Goal: Information Seeking & Learning: Learn about a topic

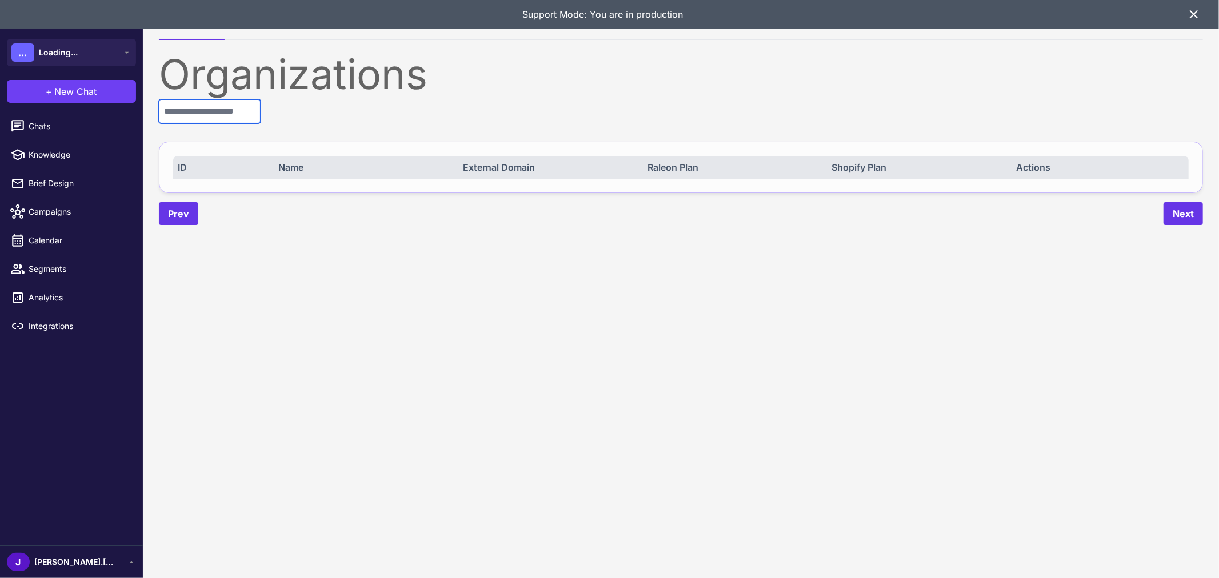
click at [240, 106] on input "text" at bounding box center [210, 111] width 102 height 24
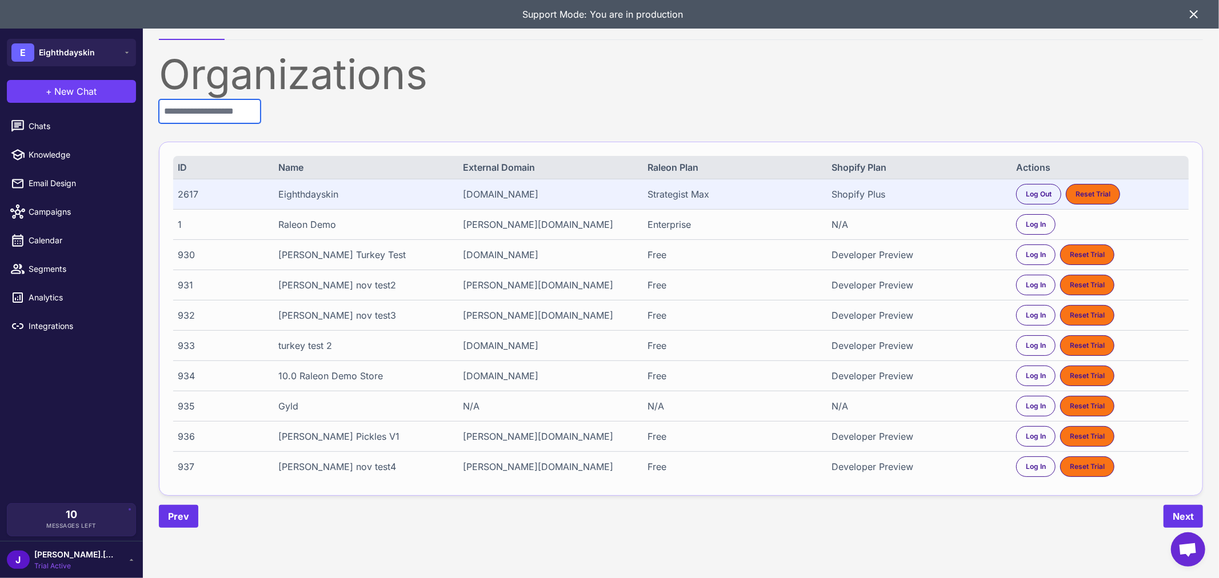
click at [250, 113] on input "text" at bounding box center [210, 111] width 102 height 24
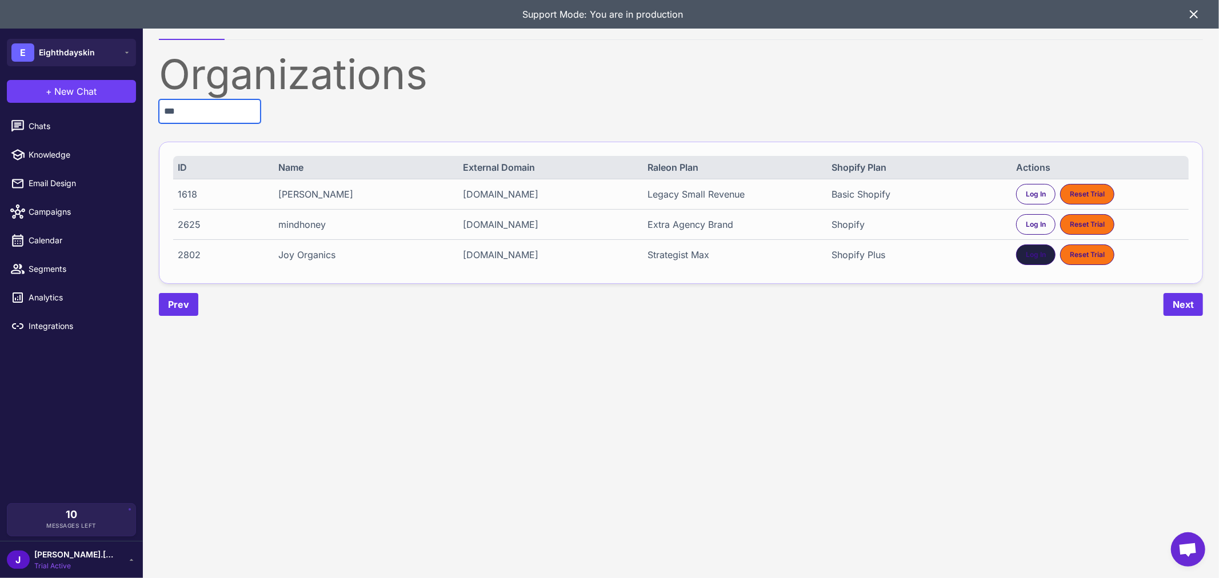
type input "***"
click at [1037, 258] on span "Log In" at bounding box center [1036, 255] width 20 height 10
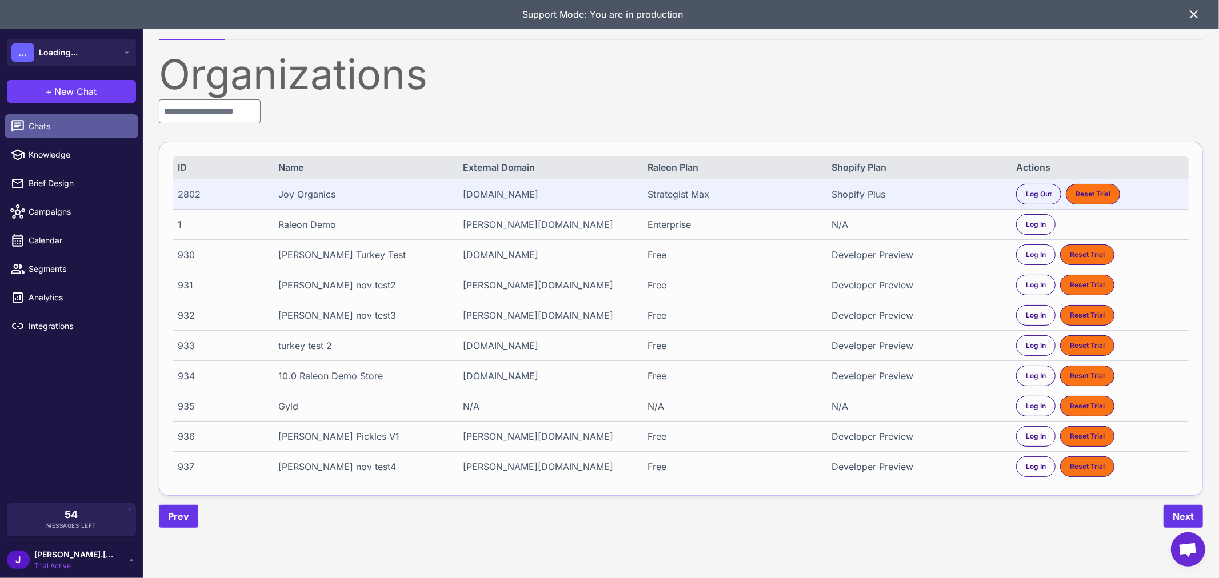
click at [50, 123] on span "Chats" at bounding box center [79, 126] width 101 height 13
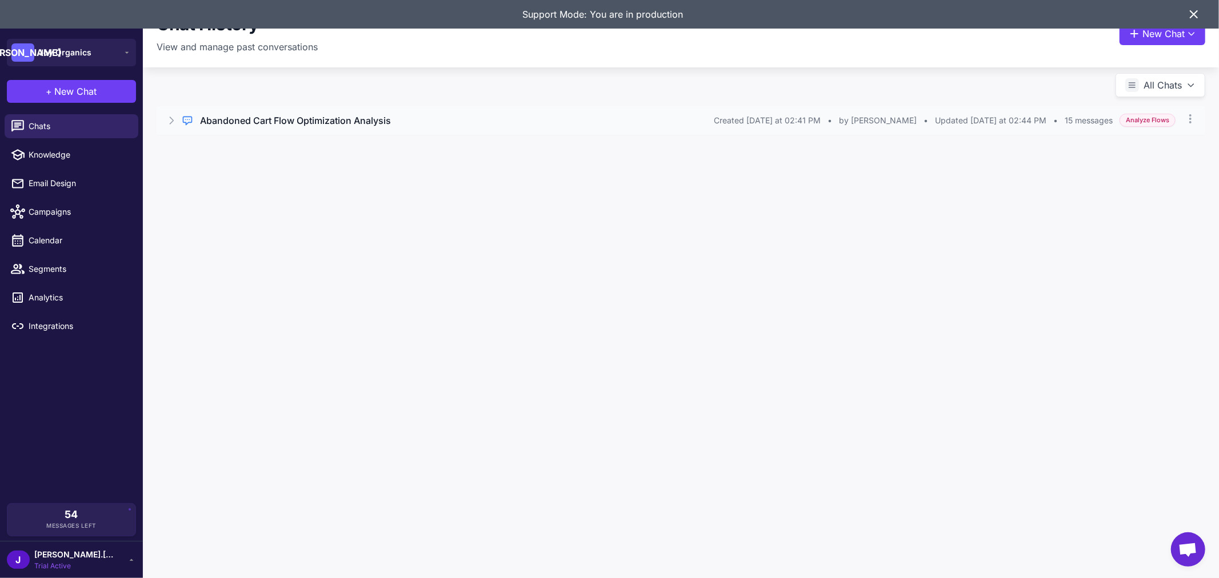
click at [318, 121] on h3 "Abandoned Cart Flow Optimization Analysis" at bounding box center [295, 121] width 191 height 14
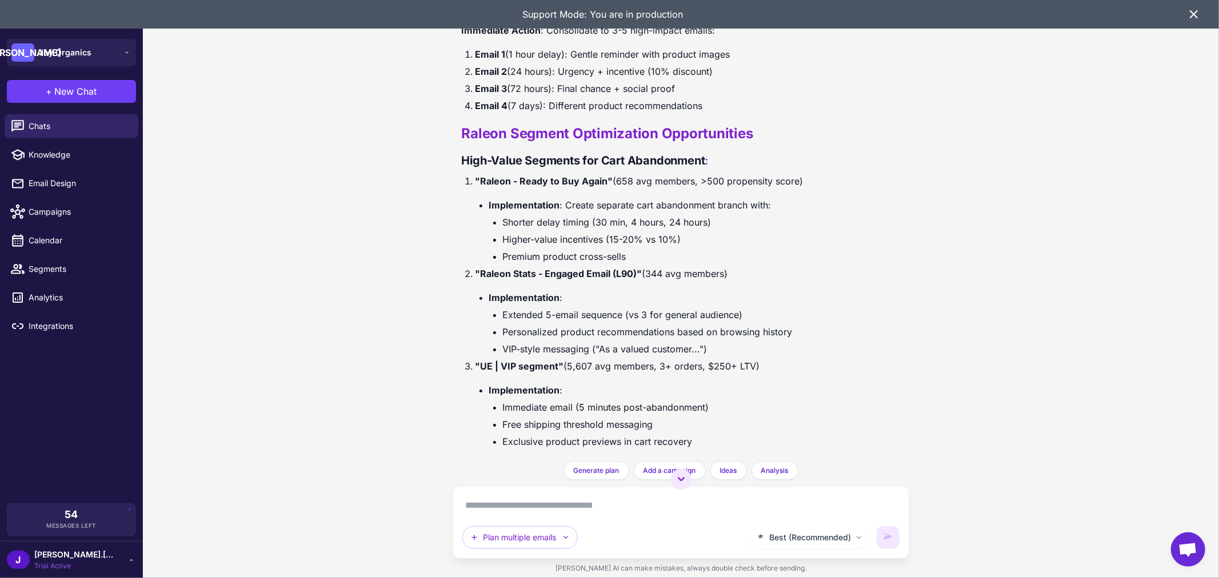
scroll to position [1483, 0]
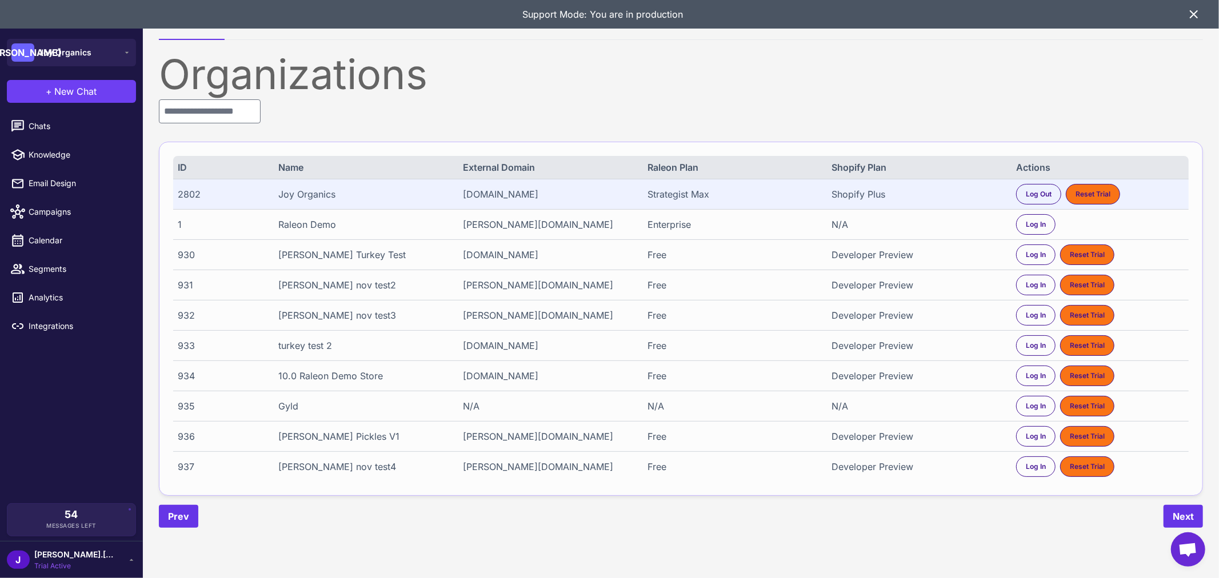
click at [193, 197] on div "2802" at bounding box center [220, 194] width 84 height 14
copy div "2802"
click at [65, 128] on span "Chats" at bounding box center [79, 126] width 101 height 13
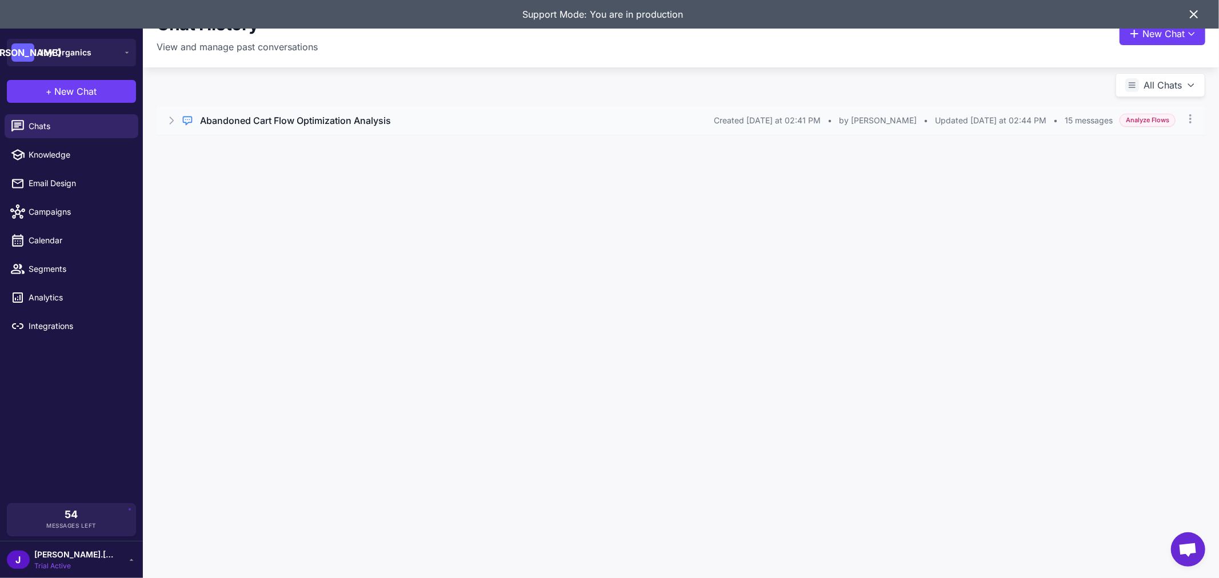
click at [333, 118] on h3 "Abandoned Cart Flow Optimization Analysis" at bounding box center [295, 121] width 191 height 14
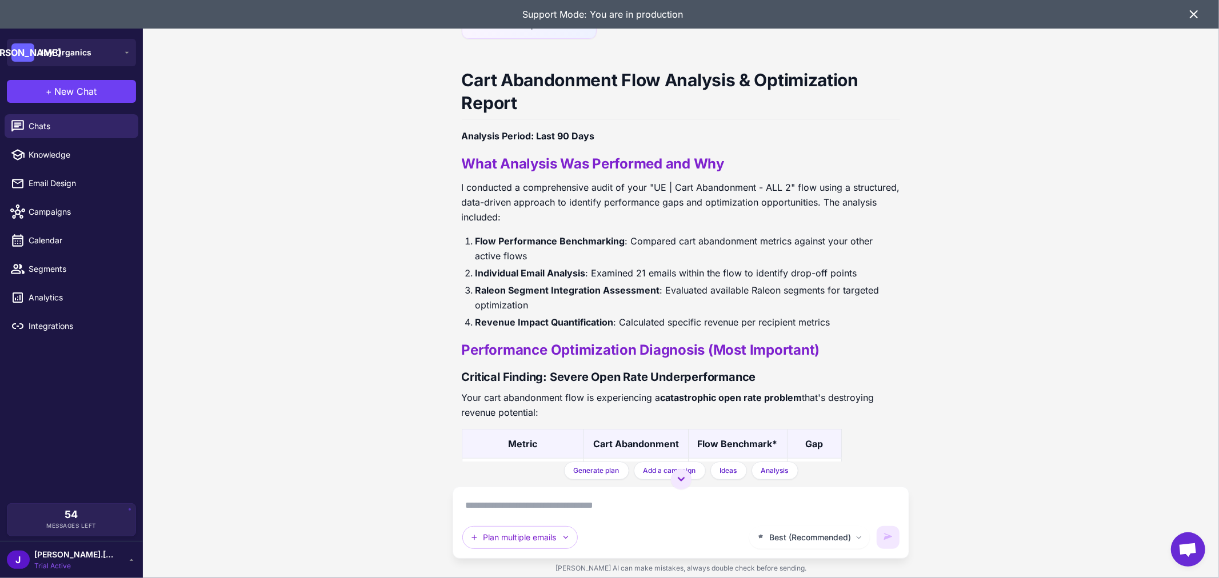
scroll to position [635, 0]
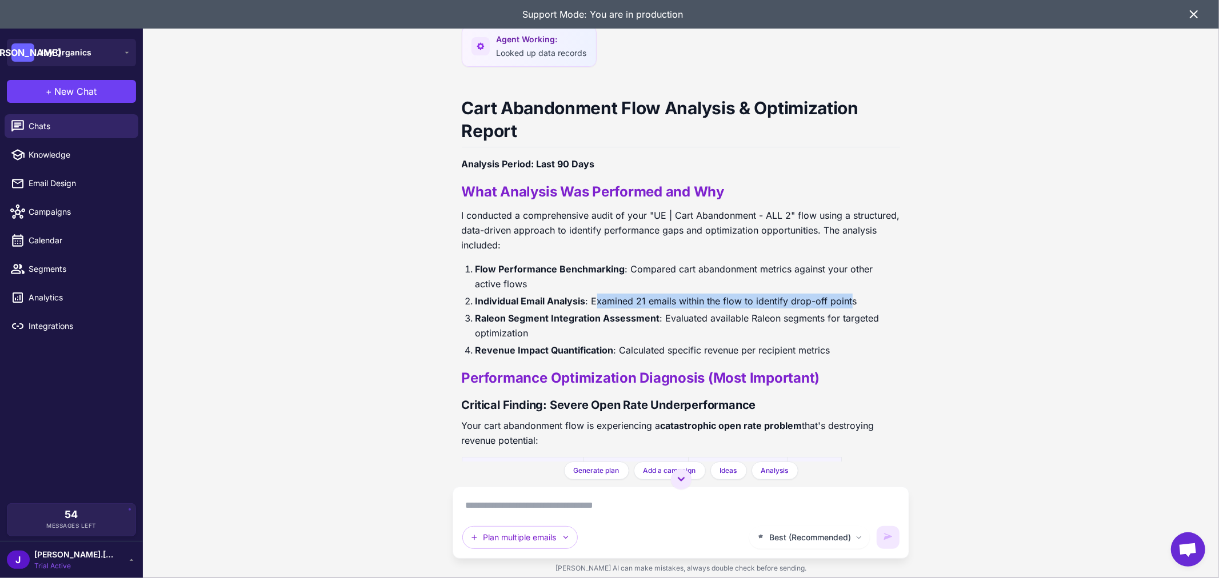
drag, startPoint x: 594, startPoint y: 305, endPoint x: 849, endPoint y: 303, distance: 254.3
click at [849, 303] on li "Individual Email Analysis : Examined 21 emails within the flow to identify drop…" at bounding box center [687, 301] width 425 height 15
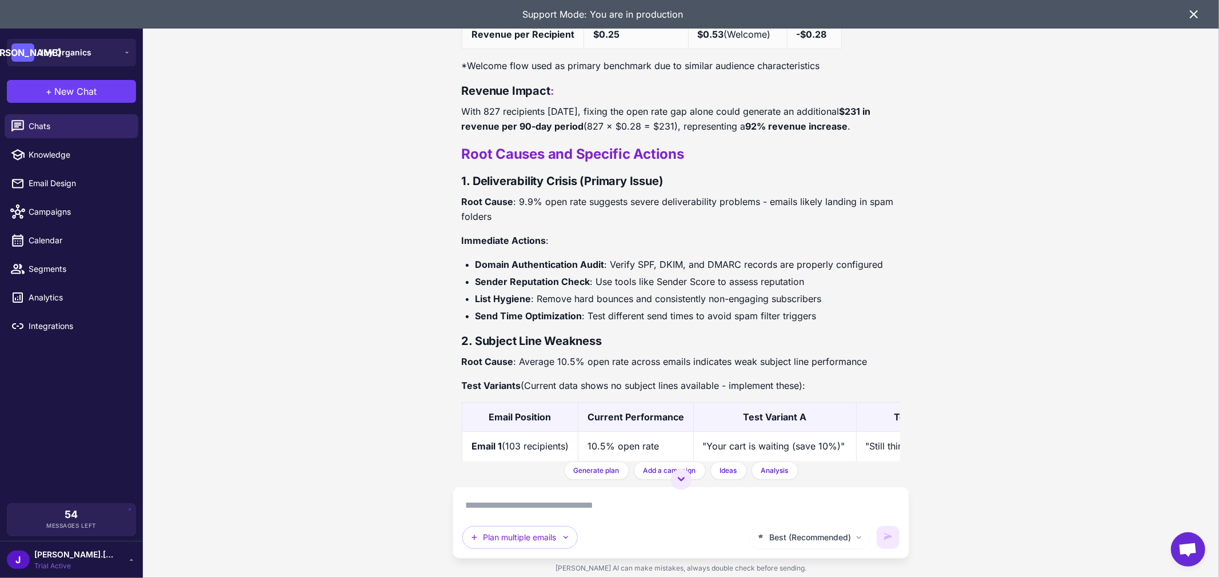
scroll to position [1166, 0]
